Goal: Task Accomplishment & Management: Manage account settings

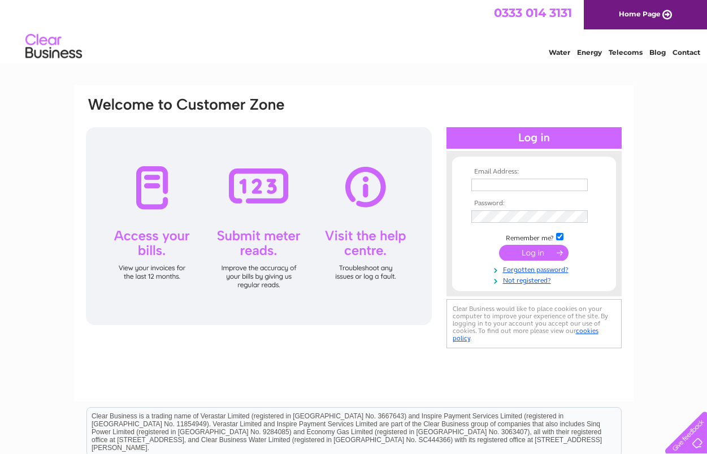
click at [473, 185] on input "text" at bounding box center [529, 184] width 116 height 12
type input "ed@murrayarchitects.co.uk"
click at [542, 260] on input "submit" at bounding box center [533, 254] width 69 height 16
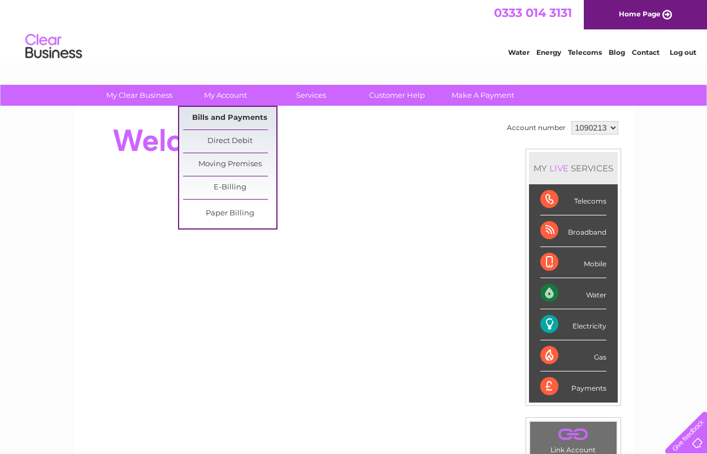
click at [235, 114] on link "Bills and Payments" at bounding box center [229, 118] width 93 height 23
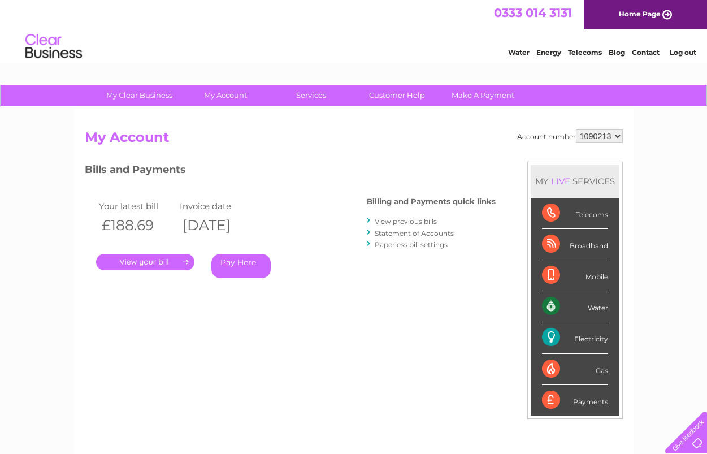
click at [392, 221] on link "View previous bills" at bounding box center [405, 221] width 62 height 8
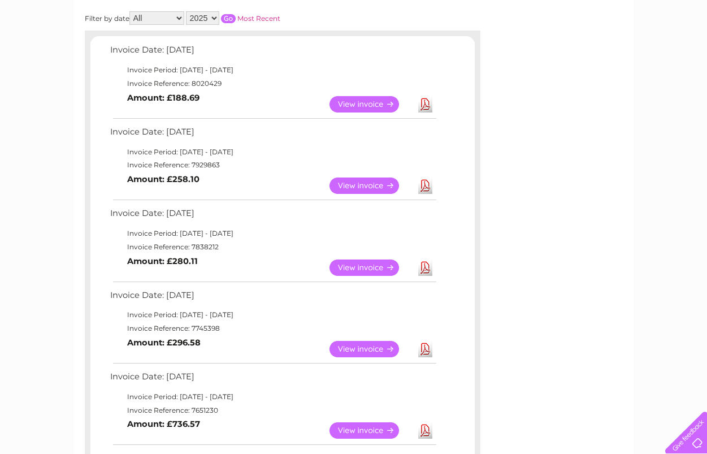
scroll to position [226, 0]
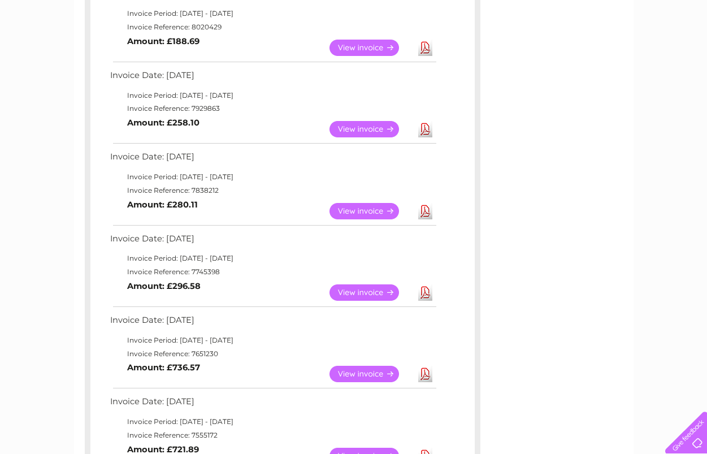
click at [365, 294] on link "View" at bounding box center [370, 292] width 83 height 16
click at [424, 291] on link "Download" at bounding box center [425, 292] width 14 height 16
